Goal: Navigation & Orientation: Find specific page/section

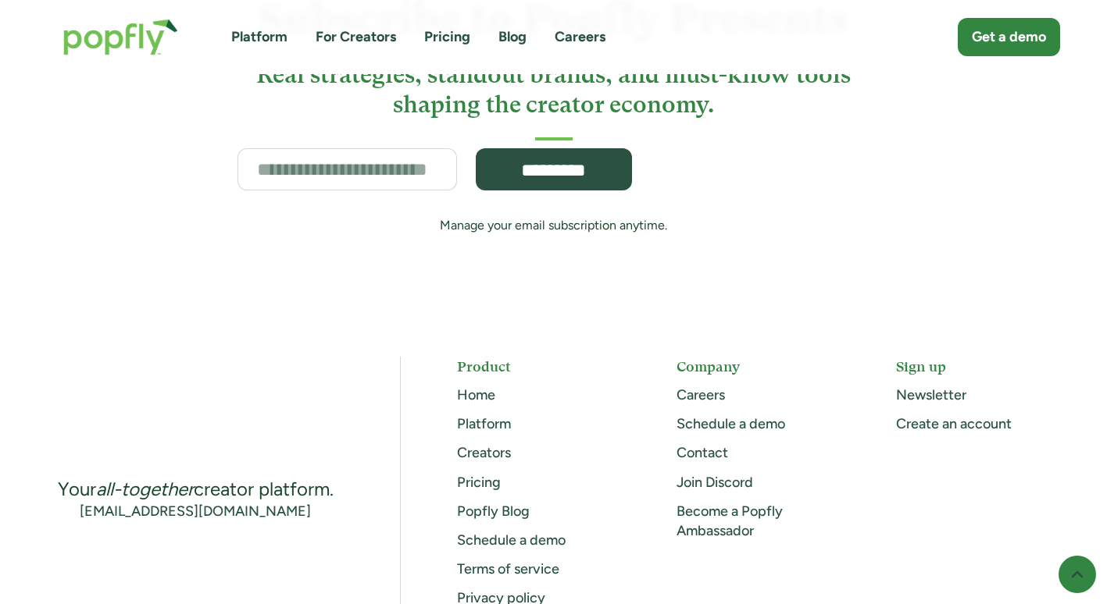
scroll to position [6091, 0]
click at [494, 479] on link "Pricing" at bounding box center [479, 481] width 44 height 17
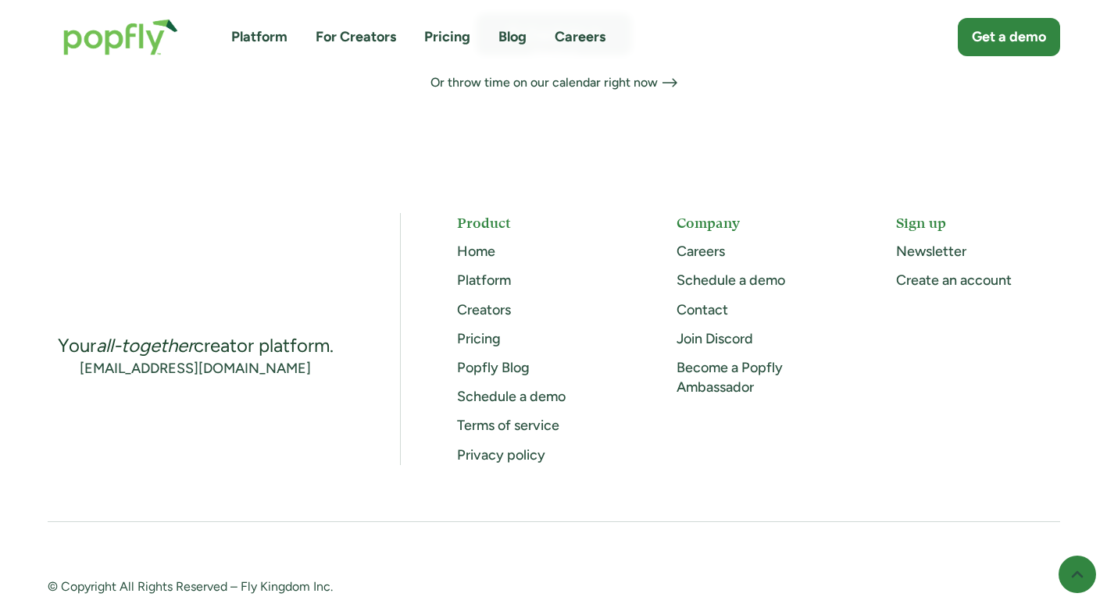
scroll to position [1132, 0]
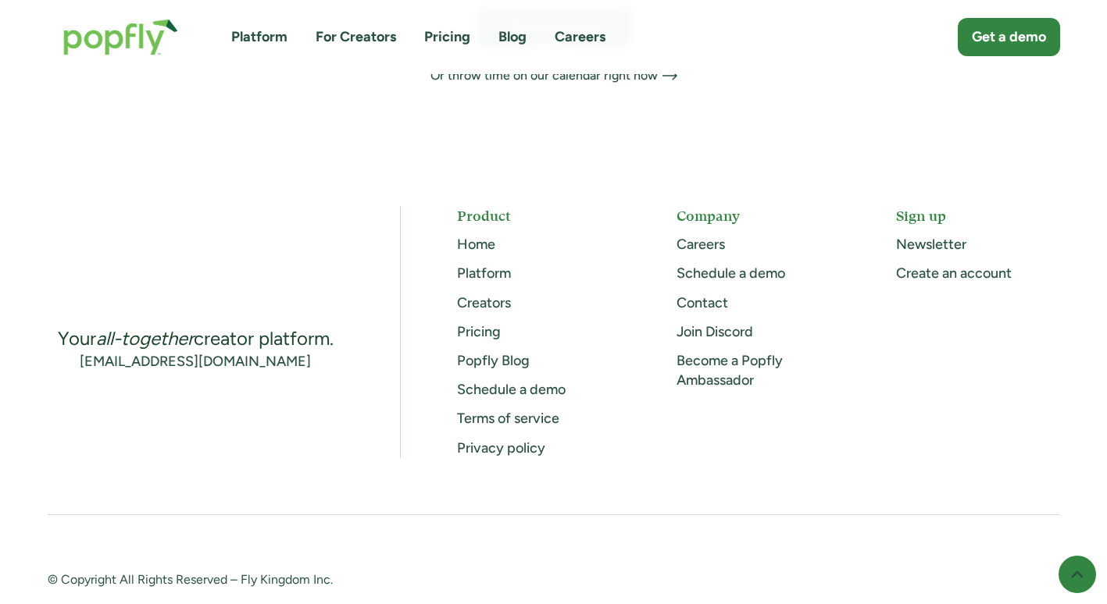
click at [477, 294] on link "Creators" at bounding box center [484, 302] width 54 height 17
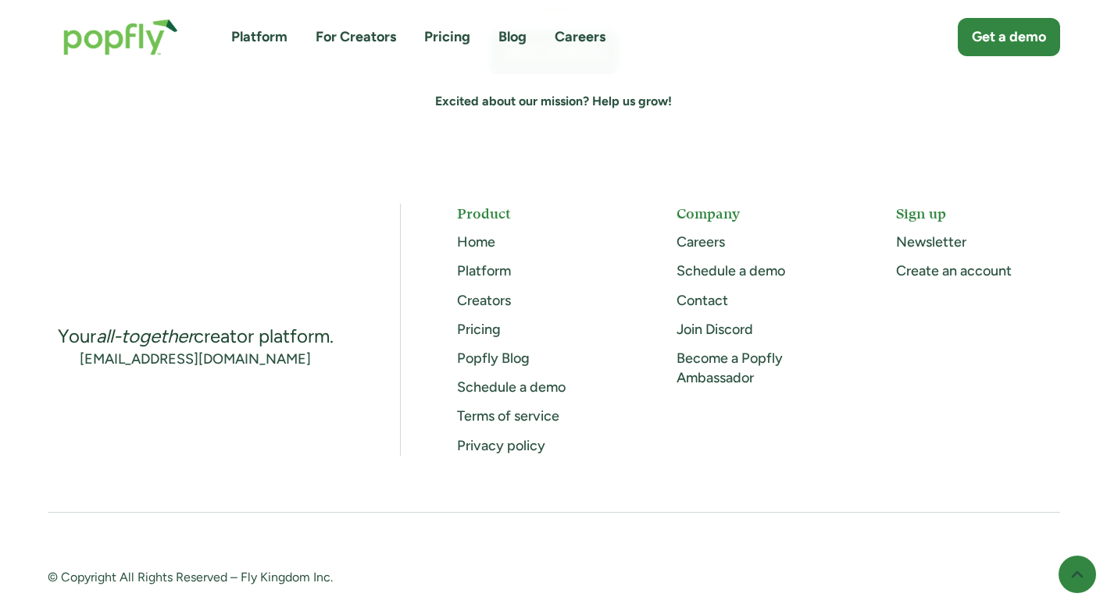
scroll to position [4451, 0]
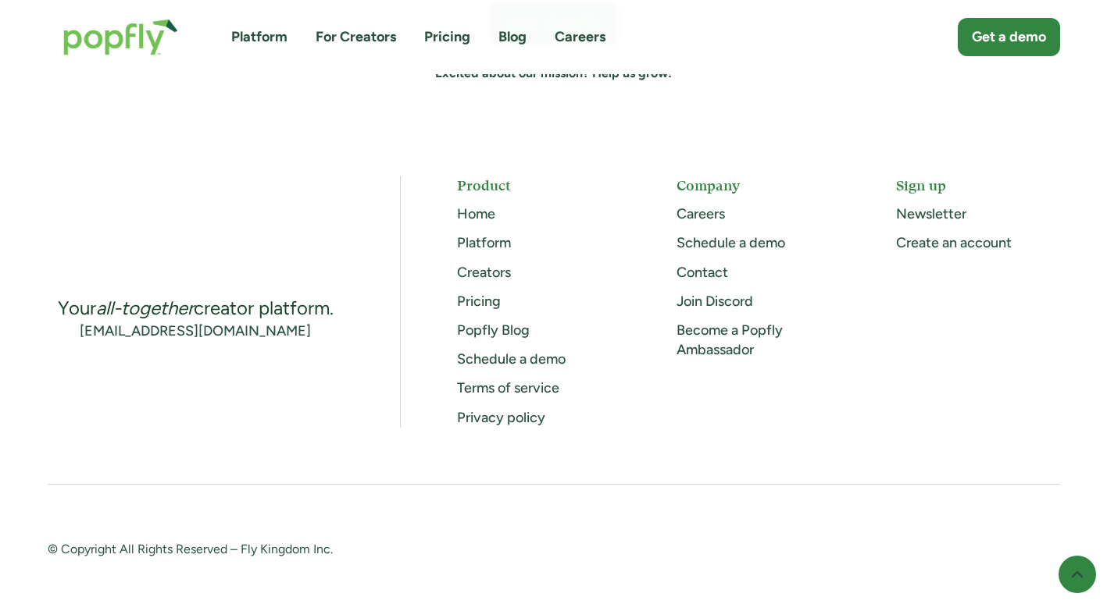
click at [703, 214] on link "Careers" at bounding box center [700, 213] width 48 height 17
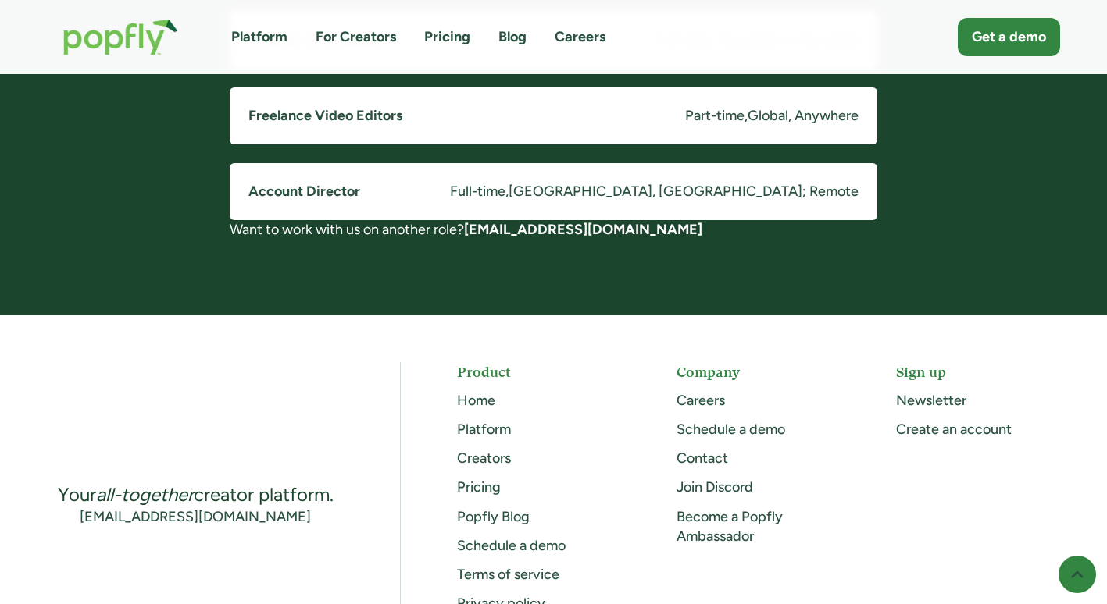
scroll to position [1585, 0]
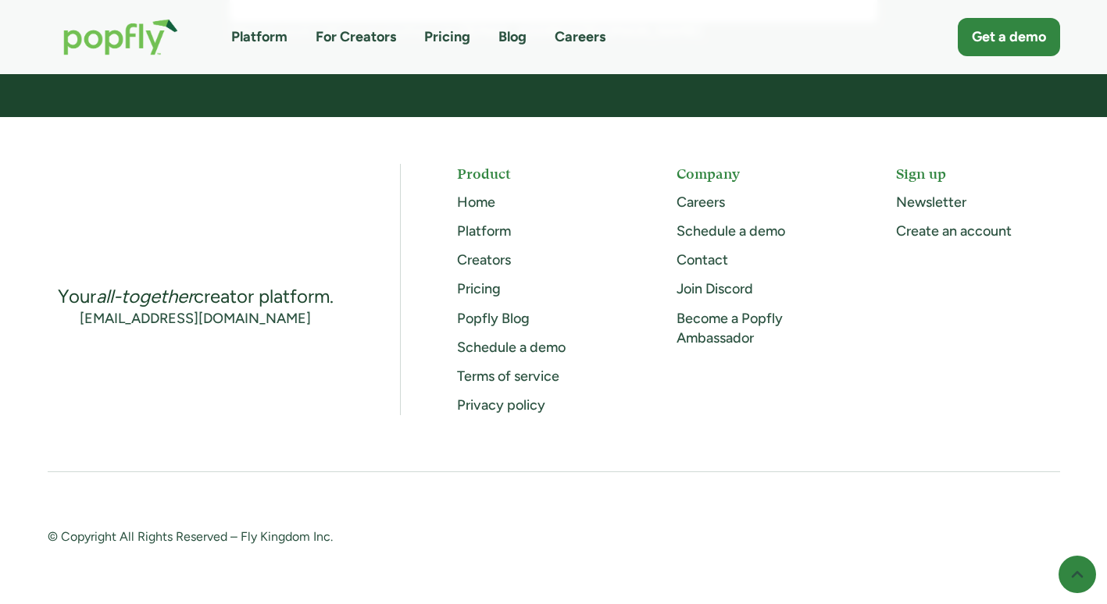
click at [742, 322] on link "Become a Popfly Ambassador" at bounding box center [729, 328] width 106 height 37
